Goal: Contribute content: Share content

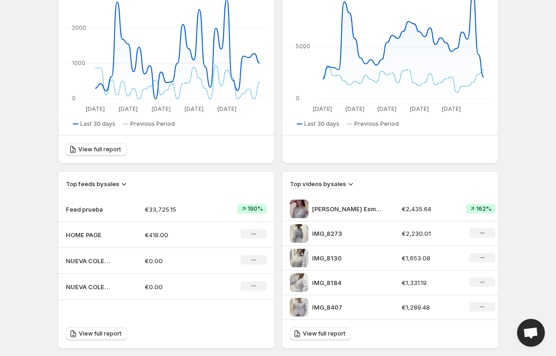
scroll to position [166, 0]
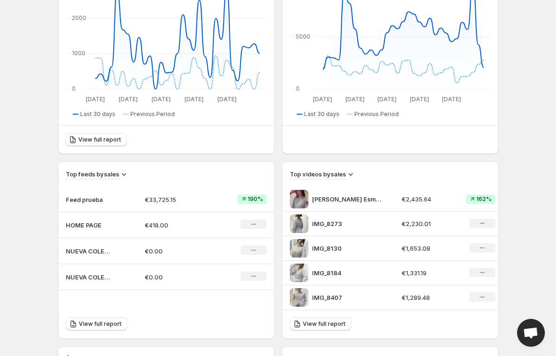
click at [147, 199] on p "€33,725.15" at bounding box center [177, 199] width 64 height 9
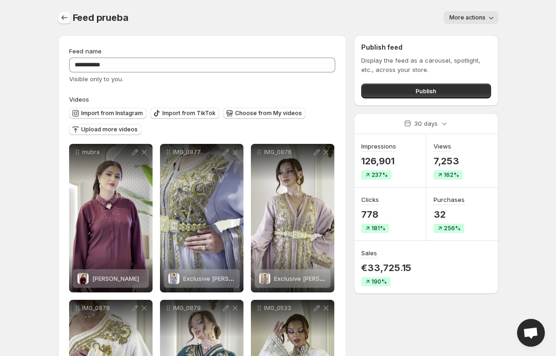
click at [61, 18] on icon "Settings" at bounding box center [64, 17] width 9 height 9
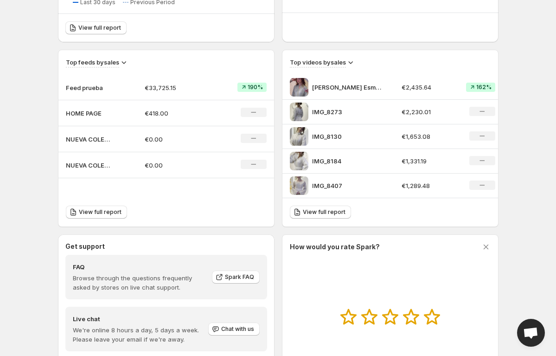
scroll to position [278, 0]
click at [105, 110] on p "HOME PAGE" at bounding box center [89, 112] width 46 height 9
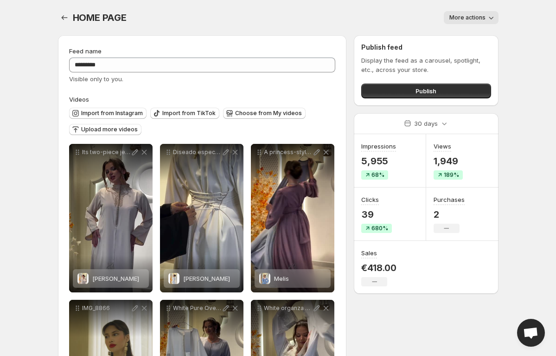
scroll to position [24, 0]
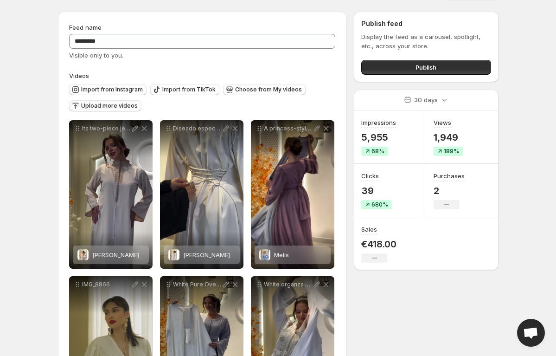
click at [117, 107] on span "Upload more videos" at bounding box center [109, 105] width 57 height 7
click at [112, 89] on span "Import from Instagram" at bounding box center [112, 89] width 62 height 7
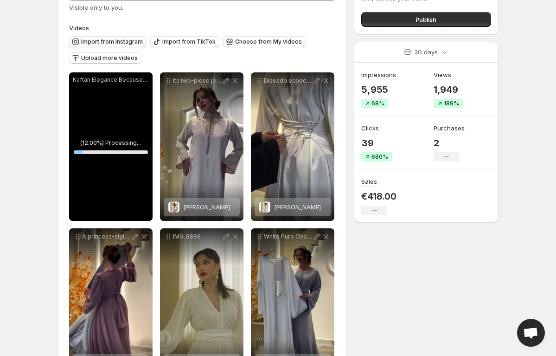
scroll to position [72, 0]
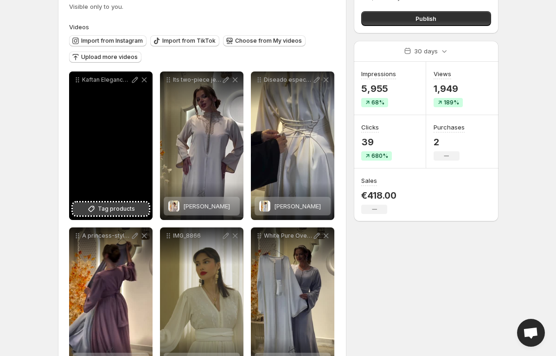
click at [106, 208] on span "Tag products" at bounding box center [116, 208] width 37 height 9
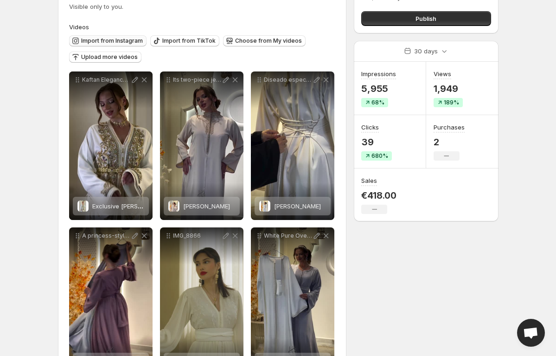
click at [102, 43] on span "Import from Instagram" at bounding box center [112, 40] width 62 height 7
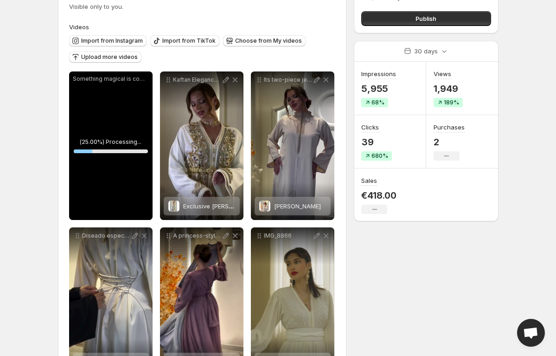
scroll to position [0, 0]
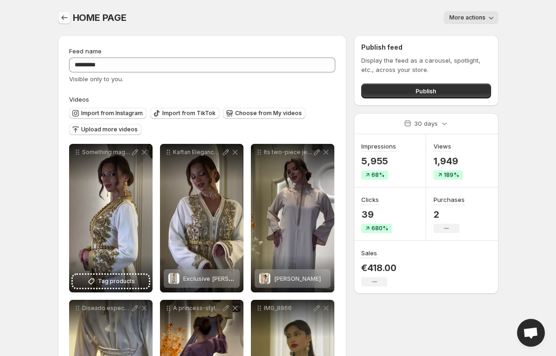
click at [66, 21] on icon "Settings" at bounding box center [64, 17] width 9 height 9
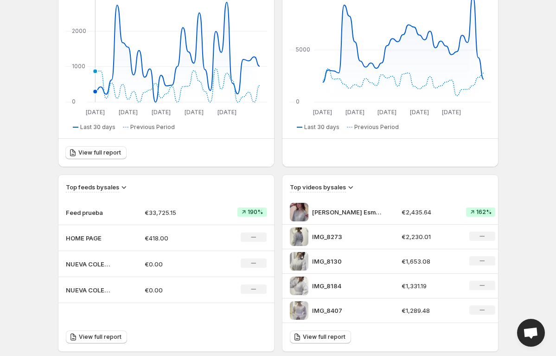
scroll to position [210, 0]
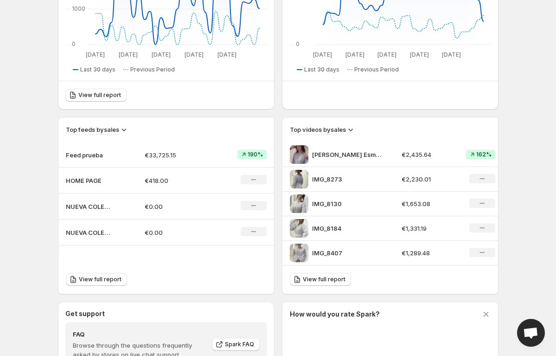
click at [77, 156] on p "Feed prueba" at bounding box center [89, 154] width 46 height 9
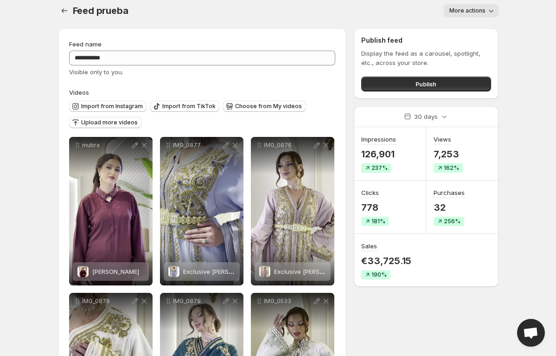
scroll to position [6, 0]
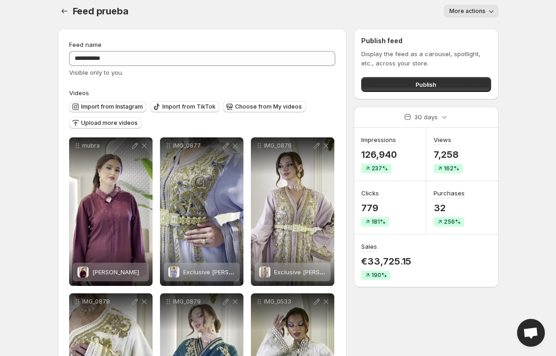
click at [109, 104] on span "Import from Instagram" at bounding box center [112, 106] width 62 height 7
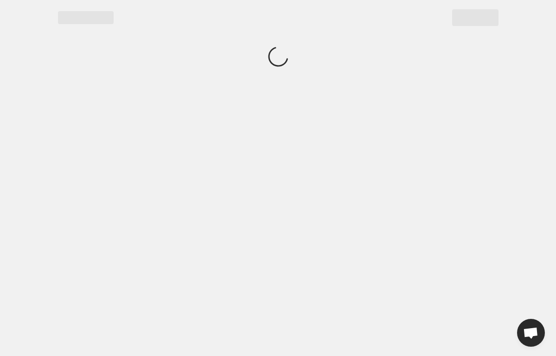
scroll to position [0, 0]
